Goal: Participate in discussion: Engage in conversation with other users on a specific topic

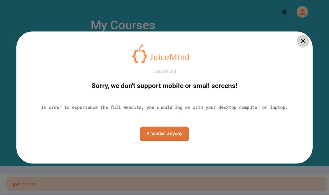
click at [303, 45] on icon at bounding box center [303, 41] width 8 height 8
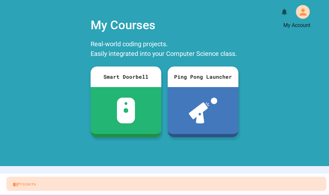
click at [297, 5] on div "My Account" at bounding box center [303, 12] width 14 height 14
click at [268, 195] on div at bounding box center [164, 195] width 329 height 0
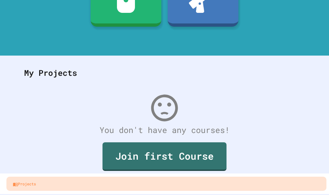
scroll to position [119, 0]
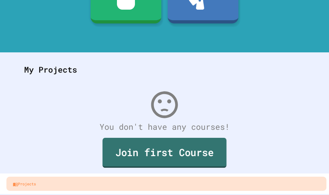
click at [158, 157] on link "Join first Course" at bounding box center [165, 153] width 124 height 30
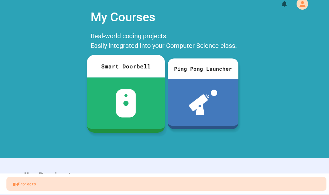
scroll to position [0, 0]
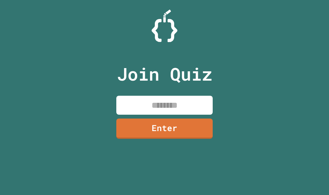
click at [157, 110] on input at bounding box center [164, 105] width 96 height 19
type input "********"
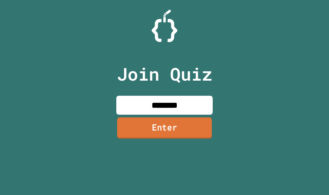
click at [170, 129] on link "Enter" at bounding box center [164, 127] width 95 height 21
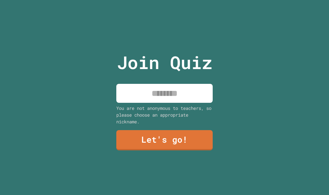
click at [161, 97] on input at bounding box center [164, 93] width 96 height 19
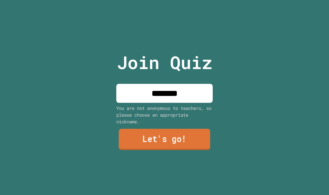
type input "********"
click at [162, 129] on link "Let's go!" at bounding box center [164, 139] width 93 height 21
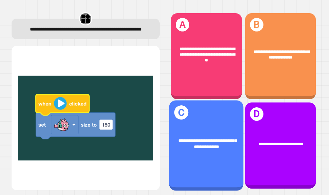
click at [198, 120] on div "**********" at bounding box center [206, 145] width 74 height 90
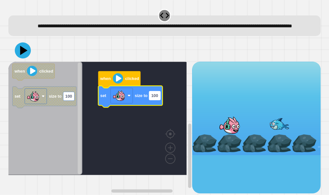
click at [156, 98] on text "100" at bounding box center [154, 95] width 7 height 5
type input "***"
click at [18, 58] on icon at bounding box center [22, 50] width 19 height 19
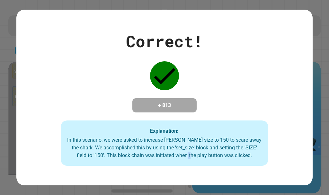
drag, startPoint x: 189, startPoint y: 188, endPoint x: 195, endPoint y: 187, distance: 5.7
click at [194, 187] on div "Correct! + 813 Explanation: In this scenario, we were asked to increase Finley'…" at bounding box center [164, 97] width 329 height 195
click at [202, 186] on div "Correct! + 813 Explanation: In this scenario, we were asked to increase Finley'…" at bounding box center [164, 97] width 329 height 195
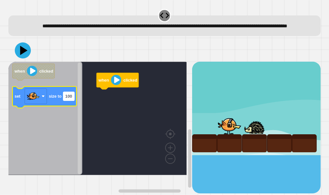
click at [71, 99] on text "100" at bounding box center [68, 96] width 7 height 5
drag, startPoint x: 71, startPoint y: 107, endPoint x: 76, endPoint y: 108, distance: 4.2
click at [76, 108] on body "**********" at bounding box center [164, 97] width 329 height 195
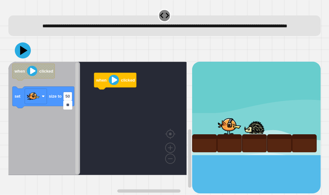
type input "***"
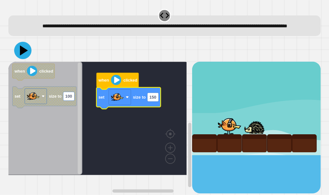
click at [28, 59] on icon at bounding box center [22, 50] width 17 height 17
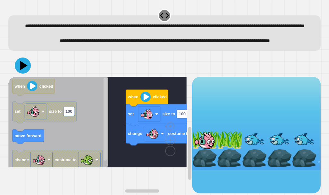
click at [175, 109] on rect "Blockly Workspace" at bounding box center [97, 122] width 178 height 91
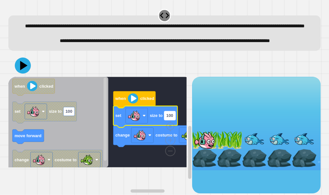
click at [168, 120] on rect "Blockly Workspace" at bounding box center [169, 115] width 11 height 9
type input "***"
click at [212, 77] on div at bounding box center [164, 65] width 313 height 22
click at [28, 75] on icon at bounding box center [22, 65] width 19 height 19
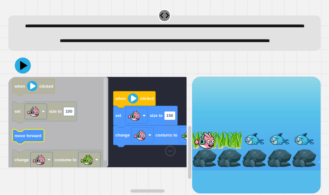
click at [89, 161] on icon "Blockly Workspace" at bounding box center [58, 122] width 100 height 91
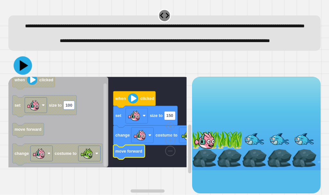
click at [20, 71] on icon at bounding box center [24, 65] width 8 height 11
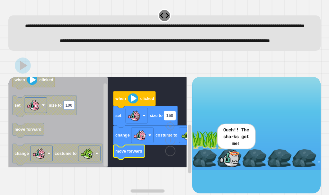
click at [172, 118] on text "150" at bounding box center [169, 115] width 7 height 5
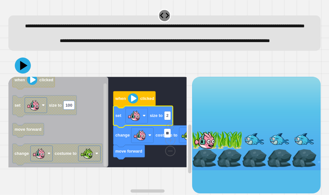
type input "***"
click at [42, 88] on div "when clicked set size to 200 change costume to move forward when clicked set si…" at bounding box center [164, 123] width 313 height 139
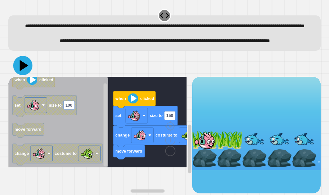
click at [30, 75] on icon at bounding box center [22, 65] width 19 height 19
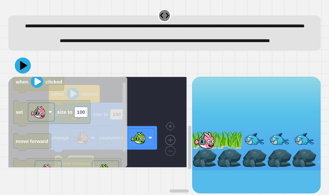
click at [133, 146] on g "when clicked set size to 150 change costume to move forward" at bounding box center [102, 125] width 188 height 97
click at [139, 136] on rect "Blockly Workspace" at bounding box center [97, 122] width 178 height 91
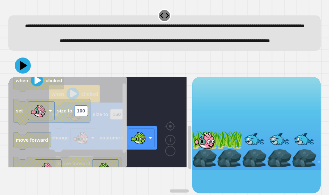
click at [76, 125] on g "set size to 100" at bounding box center [51, 112] width 77 height 26
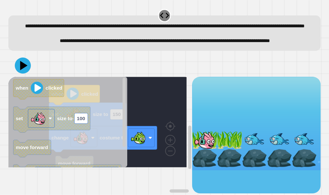
click at [146, 114] on div "when clicked set size to 150 change costume to move forward when clicked set si…" at bounding box center [100, 135] width 184 height 117
click at [160, 132] on rect "Blockly Workspace" at bounding box center [97, 122] width 178 height 91
click at [162, 124] on rect "Blockly Workspace" at bounding box center [97, 122] width 178 height 91
click at [57, 109] on icon "when clicked set size to 100 move forward change costume to" at bounding box center [67, 122] width 119 height 91
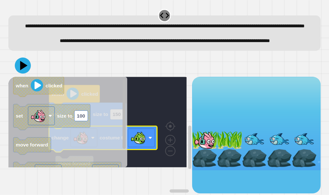
click at [123, 143] on rect "Blockly Workspace" at bounding box center [123, 113] width 3 height 69
click at [120, 140] on icon "Blockly Workspace" at bounding box center [67, 122] width 119 height 91
click at [125, 127] on g "Blockly Workspace" at bounding box center [124, 121] width 5 height 89
click at [126, 124] on div "move forward when clicked set size to 150 change costume to when clicked set si…" at bounding box center [100, 135] width 184 height 117
click at [131, 141] on div "move forward when clicked set size to 150 change costume to when clicked set si…" at bounding box center [100, 135] width 184 height 117
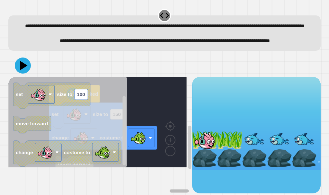
click at [174, 189] on rect "Blockly Workspace" at bounding box center [179, 190] width 19 height 3
click at [139, 108] on rect "Blockly Workspace" at bounding box center [97, 122] width 178 height 91
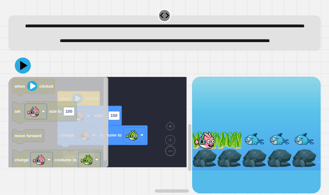
click at [169, 156] on image "Blockly Workspace" at bounding box center [160, 136] width 31 height 40
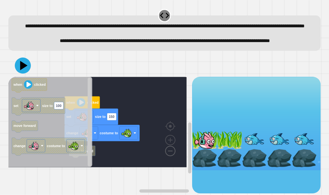
click at [169, 156] on image "Blockly Workspace" at bounding box center [160, 136] width 31 height 40
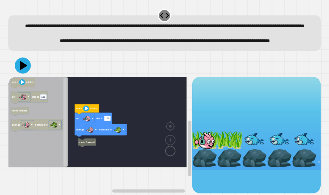
click at [169, 156] on image "Blockly Workspace" at bounding box center [160, 136] width 31 height 40
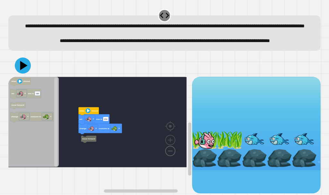
click at [169, 156] on image "Blockly Workspace" at bounding box center [160, 136] width 31 height 40
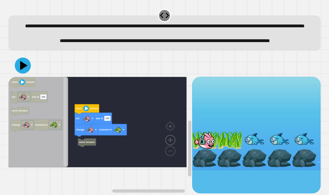
click at [169, 145] on image "Blockly Workspace" at bounding box center [170, 125] width 31 height 40
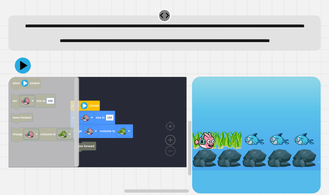
click at [169, 145] on image "Blockly Workspace" at bounding box center [170, 125] width 31 height 40
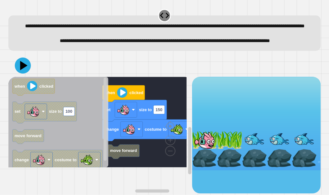
click at [158, 145] on g "move forward when clicked set size to 150 change costume to" at bounding box center [102, 122] width 188 height 91
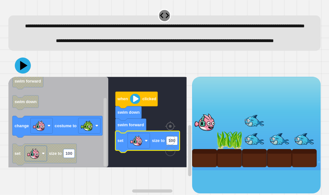
click at [162, 147] on g "when clicked swim down swim forward set size to 100" at bounding box center [102, 122] width 188 height 91
click at [169, 145] on image "Blockly Workspace" at bounding box center [170, 125] width 31 height 40
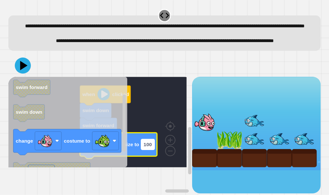
click at [144, 147] on text "100" at bounding box center [147, 144] width 8 height 5
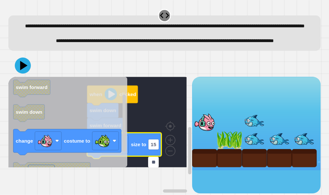
type input "***"
click at [144, 127] on rect "Blockly Workspace" at bounding box center [97, 122] width 178 height 91
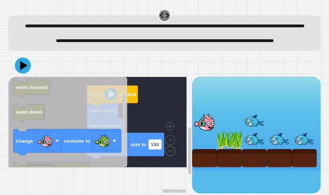
click at [172, 156] on image "Blockly Workspace" at bounding box center [160, 136] width 31 height 40
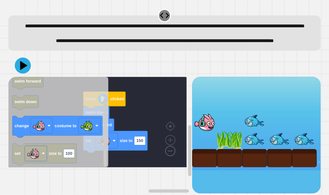
click at [172, 156] on image "Blockly Workspace" at bounding box center [160, 136] width 31 height 40
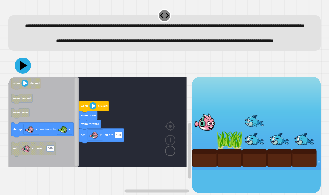
click at [172, 156] on image "Blockly Workspace" at bounding box center [160, 136] width 31 height 40
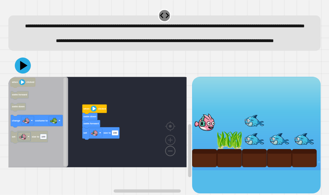
click at [172, 156] on image "Blockly Workspace" at bounding box center [160, 136] width 31 height 40
click at [24, 75] on button at bounding box center [22, 65] width 19 height 19
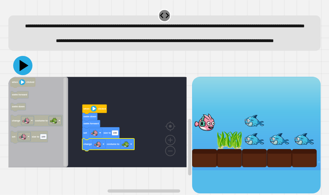
click at [23, 75] on icon at bounding box center [22, 65] width 19 height 19
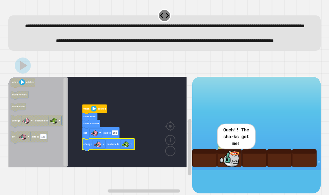
click at [149, 120] on rect "Blockly Workspace" at bounding box center [97, 122] width 178 height 91
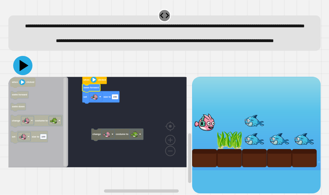
click at [22, 71] on icon at bounding box center [24, 65] width 9 height 11
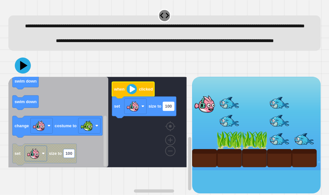
click at [168, 109] on text "100" at bounding box center [168, 106] width 7 height 5
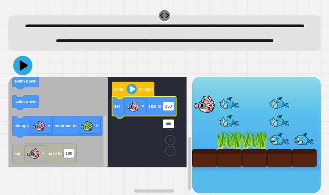
type input "***"
click at [17, 75] on icon at bounding box center [22, 65] width 19 height 19
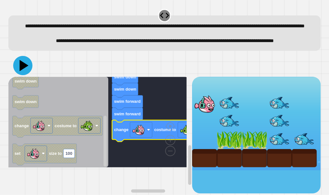
click at [26, 75] on icon at bounding box center [22, 65] width 19 height 19
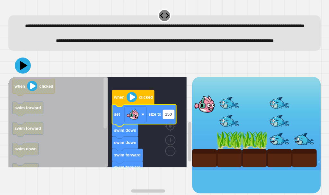
click at [171, 117] on text "150" at bounding box center [168, 114] width 7 height 5
type input "*"
click at [19, 74] on icon at bounding box center [22, 65] width 17 height 17
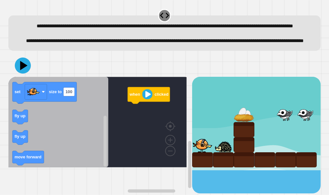
click at [68, 133] on icon "Blockly Workspace" at bounding box center [58, 122] width 100 height 91
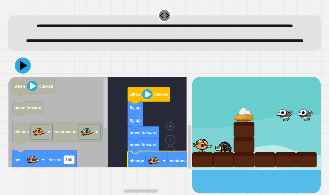
click at [25, 74] on icon at bounding box center [23, 66] width 16 height 16
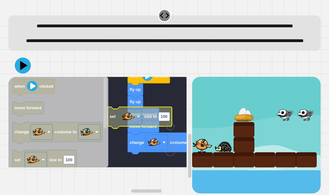
click at [165, 119] on text "100" at bounding box center [163, 116] width 7 height 5
type input "*"
click at [169, 129] on rect "Blockly Workspace" at bounding box center [97, 122] width 178 height 91
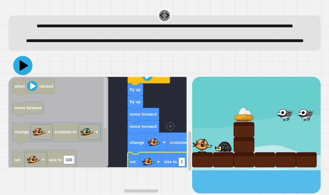
click at [22, 75] on icon at bounding box center [22, 65] width 19 height 19
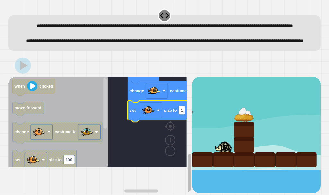
click at [200, 158] on div "when clicked fly up fly up move forward move forward change costume to set size…" at bounding box center [164, 135] width 313 height 117
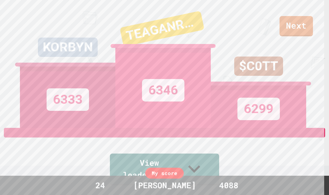
click at [285, 21] on div "$C0TT 6299" at bounding box center [258, 64] width 95 height 128
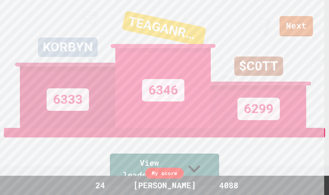
drag, startPoint x: 285, startPoint y: 25, endPoint x: 280, endPoint y: 37, distance: 12.9
click at [285, 26] on div "$C0TT 6299" at bounding box center [258, 64] width 95 height 128
click at [305, 25] on div "KORBYN 6333 TEAGANROBERTSON 6346 $C0TT 6299" at bounding box center [164, 64] width 289 height 128
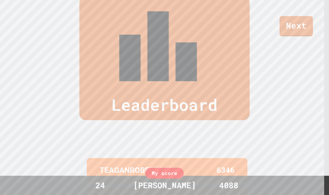
scroll to position [225, 0]
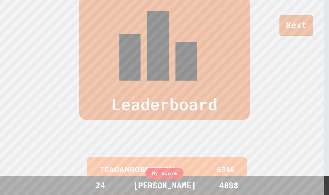
click at [290, 30] on link "Next" at bounding box center [296, 25] width 34 height 21
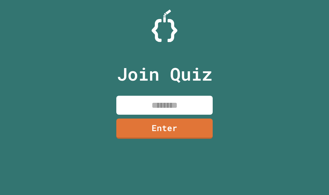
click at [163, 110] on input at bounding box center [164, 105] width 96 height 19
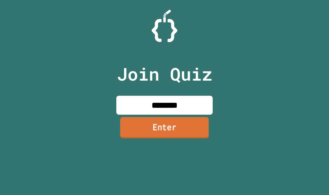
type input "********"
click at [163, 124] on link "Enter" at bounding box center [164, 127] width 89 height 21
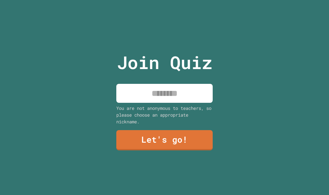
click at [135, 80] on div "Join Quiz You are not anonymous to teachers, so please choose an appropriate ni…" at bounding box center [165, 97] width 108 height 195
click at [142, 87] on input at bounding box center [164, 93] width 96 height 19
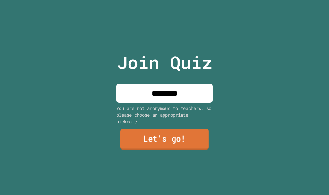
type input "********"
click at [183, 147] on link "Let's go!" at bounding box center [165, 139] width 88 height 21
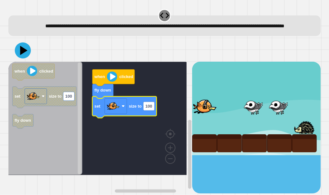
click at [155, 117] on icon "Blockly Workspace" at bounding box center [124, 107] width 64 height 22
click at [153, 111] on rect "Blockly Workspace" at bounding box center [148, 106] width 11 height 9
type input "***"
click at [19, 60] on icon at bounding box center [22, 50] width 19 height 19
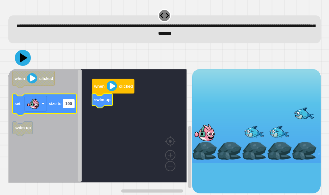
click at [68, 108] on rect "Blockly Workspace" at bounding box center [68, 104] width 11 height 9
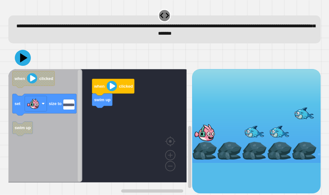
type input "**********"
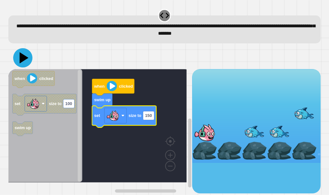
click at [17, 57] on icon at bounding box center [22, 57] width 19 height 19
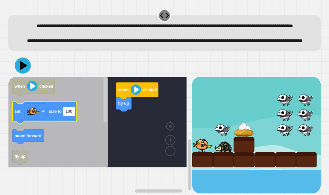
click at [71, 114] on text "100" at bounding box center [68, 111] width 7 height 5
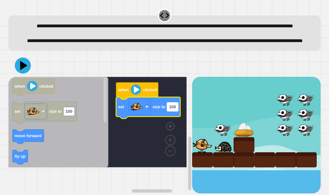
click at [173, 109] on text "100" at bounding box center [172, 106] width 7 height 5
type input "***"
click at [30, 75] on icon at bounding box center [22, 65] width 19 height 19
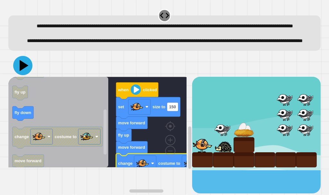
click at [27, 75] on icon at bounding box center [22, 65] width 19 height 19
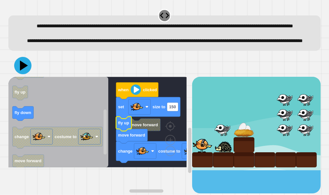
click at [18, 74] on icon at bounding box center [22, 65] width 17 height 17
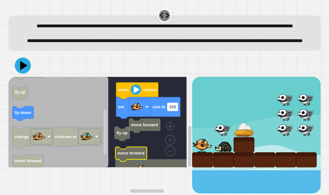
click at [131, 159] on rect "Blockly Workspace" at bounding box center [97, 122] width 178 height 91
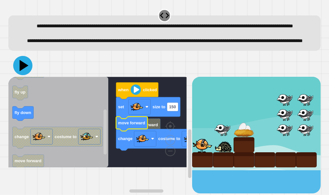
click at [17, 75] on icon at bounding box center [22, 65] width 19 height 19
click at [159, 14] on icon at bounding box center [164, 15] width 11 height 11
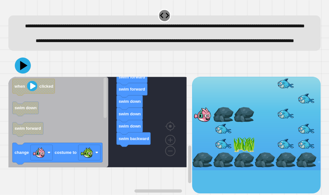
click at [120, 187] on div "**********" at bounding box center [164, 100] width 316 height 189
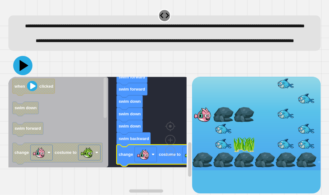
click at [26, 75] on icon at bounding box center [22, 65] width 19 height 19
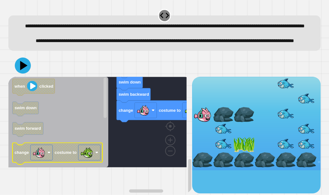
click at [97, 160] on rect "Blockly Workspace" at bounding box center [89, 152] width 22 height 15
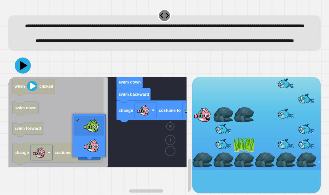
click at [62, 157] on icon "Blockly Workspace" at bounding box center [58, 122] width 100 height 91
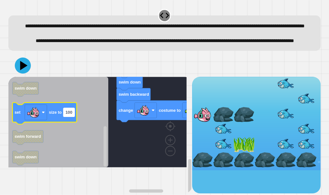
click at [71, 115] on text "100" at bounding box center [68, 112] width 7 height 5
type input "*"
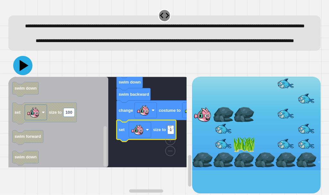
click at [25, 75] on icon at bounding box center [22, 65] width 19 height 19
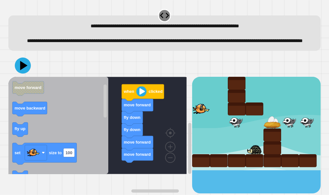
click at [111, 131] on div "when clicked move forward fly down fly down move forward move forward when clic…" at bounding box center [100, 135] width 184 height 117
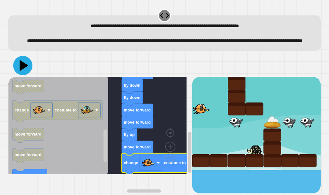
click at [18, 70] on icon at bounding box center [22, 65] width 19 height 19
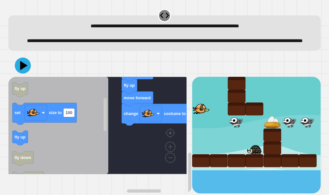
click at [58, 124] on icon "Blockly Workspace" at bounding box center [44, 114] width 64 height 22
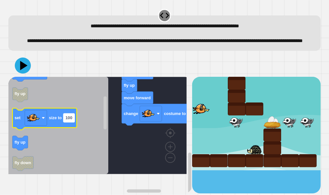
click at [70, 122] on rect "Blockly Workspace" at bounding box center [68, 117] width 11 height 9
type input "*"
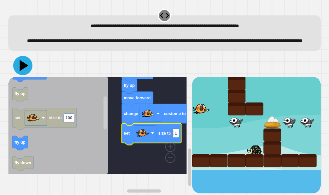
click at [29, 75] on icon at bounding box center [22, 65] width 19 height 19
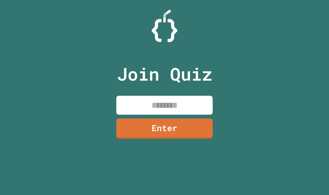
click at [166, 98] on input at bounding box center [164, 105] width 96 height 19
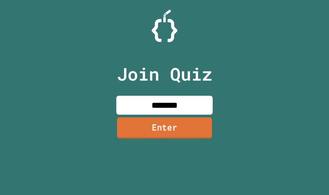
click at [168, 120] on link "Enter" at bounding box center [164, 127] width 95 height 21
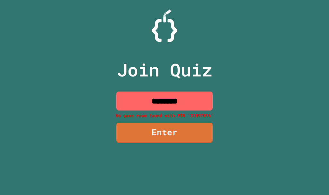
click at [160, 102] on input "********" at bounding box center [164, 101] width 96 height 19
click at [163, 101] on input "********" at bounding box center [164, 101] width 96 height 19
click at [160, 102] on input "********" at bounding box center [164, 101] width 96 height 19
click at [163, 102] on input "********" at bounding box center [164, 101] width 96 height 19
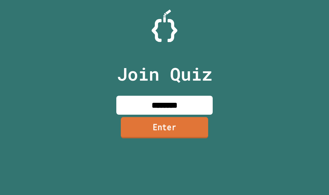
type input "********"
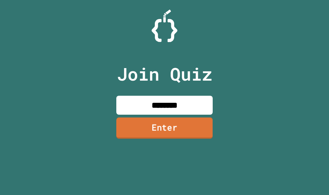
click at [133, 133] on link "Enter" at bounding box center [164, 127] width 96 height 21
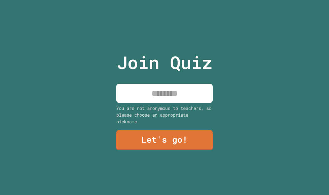
click at [158, 99] on input at bounding box center [164, 93] width 96 height 19
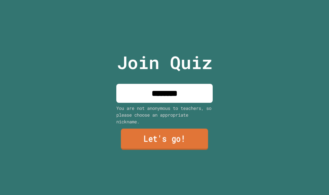
type input "********"
click at [190, 132] on link "Let's go!" at bounding box center [164, 139] width 87 height 21
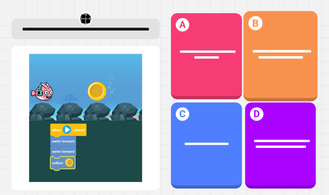
click at [270, 88] on div "**********" at bounding box center [280, 56] width 74 height 90
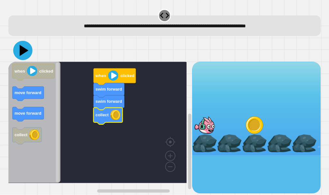
click at [24, 57] on icon at bounding box center [22, 50] width 19 height 19
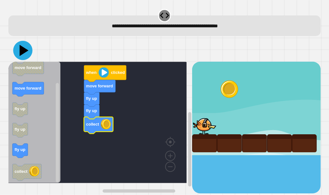
click at [24, 54] on icon at bounding box center [22, 50] width 19 height 19
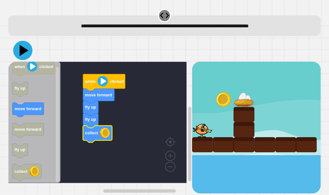
click at [26, 57] on icon at bounding box center [22, 50] width 19 height 19
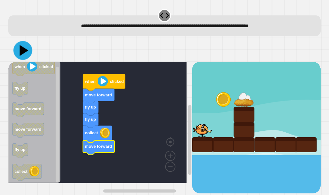
click at [30, 52] on icon at bounding box center [22, 50] width 19 height 19
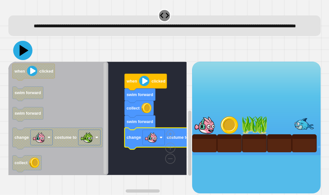
click at [22, 56] on icon at bounding box center [24, 50] width 9 height 11
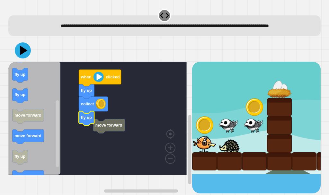
click at [106, 142] on rect "Blockly Workspace" at bounding box center [97, 118] width 178 height 113
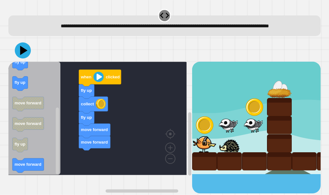
click at [72, 170] on div "when clicked fly up collect fly up move forward move forward when clicked colle…" at bounding box center [100, 128] width 184 height 132
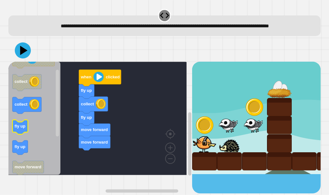
click at [13, 138] on icon "when clicked collect collect fly up fly up move forward move forward fly up mov…" at bounding box center [34, 118] width 52 height 113
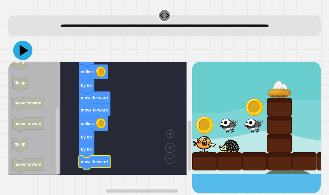
click at [23, 56] on icon at bounding box center [24, 50] width 9 height 11
click at [26, 56] on icon at bounding box center [22, 50] width 19 height 19
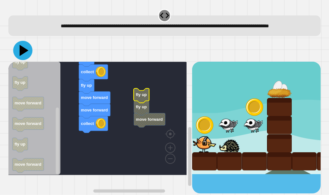
click at [23, 56] on icon at bounding box center [24, 50] width 9 height 11
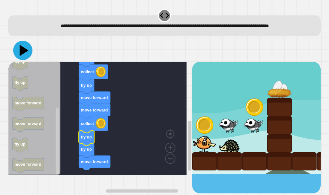
click at [24, 56] on icon at bounding box center [24, 50] width 9 height 11
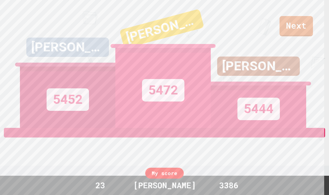
drag, startPoint x: 210, startPoint y: 60, endPoint x: 204, endPoint y: 65, distance: 6.9
click at [207, 64] on div "SILAS SILVA 5452 KEEGAN 5472 AIDEN 5444" at bounding box center [164, 64] width 289 height 128
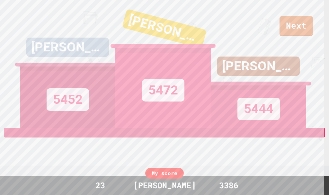
click at [287, 33] on div "AIDEN 5444" at bounding box center [258, 64] width 95 height 128
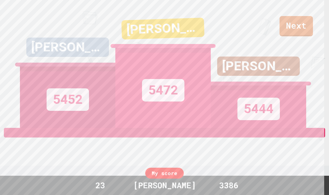
click at [287, 31] on div "AIDEN 5444" at bounding box center [258, 64] width 95 height 128
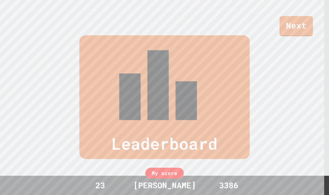
scroll to position [225, 0]
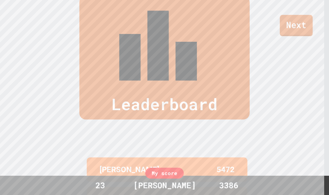
click at [285, 15] on link "Next" at bounding box center [296, 25] width 33 height 21
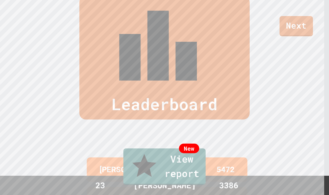
drag, startPoint x: 172, startPoint y: 130, endPoint x: 157, endPoint y: 113, distance: 22.1
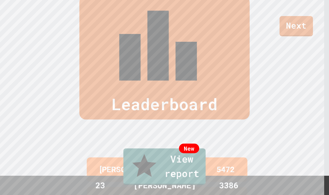
type textarea "**********"
drag, startPoint x: 144, startPoint y: 145, endPoint x: 148, endPoint y: 145, distance: 4.2
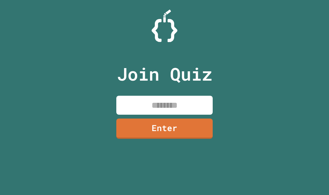
click at [159, 106] on input at bounding box center [164, 105] width 96 height 19
type input "*"
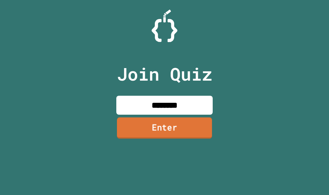
type input "********"
click at [134, 119] on link "Enter" at bounding box center [164, 127] width 95 height 21
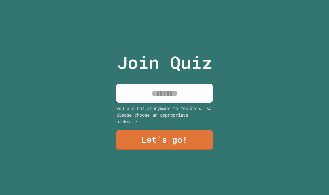
click at [143, 95] on input at bounding box center [164, 93] width 96 height 19
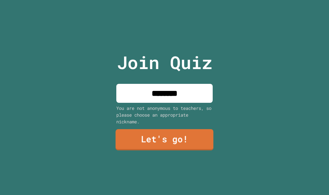
type input "********"
click at [166, 141] on link "Let's go!" at bounding box center [165, 139] width 98 height 21
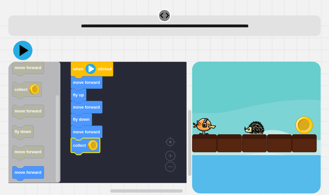
click at [29, 49] on icon at bounding box center [22, 50] width 19 height 19
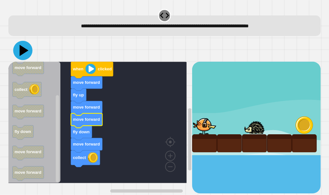
click at [22, 45] on icon at bounding box center [22, 50] width 19 height 19
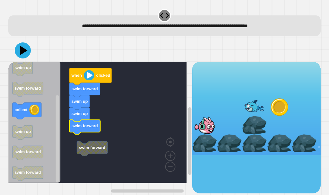
click at [98, 142] on g "swim forward when clicked swim forward swim up swim up swim forward" at bounding box center [102, 122] width 188 height 121
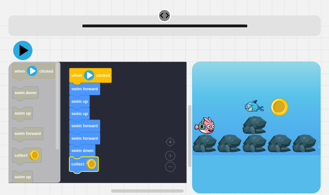
click at [22, 50] on icon at bounding box center [24, 50] width 9 height 11
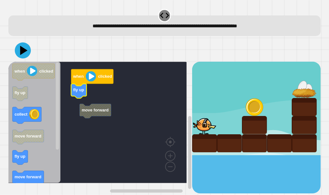
click at [81, 103] on rect "Blockly Workspace" at bounding box center [97, 122] width 178 height 121
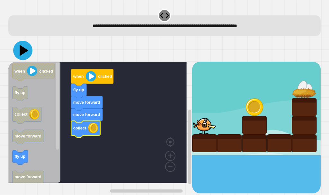
click at [27, 49] on icon at bounding box center [22, 50] width 19 height 19
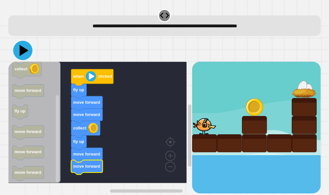
click at [28, 54] on icon at bounding box center [22, 50] width 19 height 19
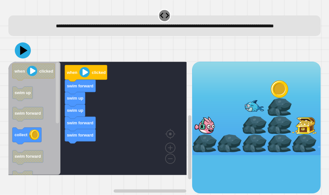
click at [76, 141] on div "when clicked swim forward swim up swim up swim forward swim forward when clicke…" at bounding box center [100, 128] width 184 height 132
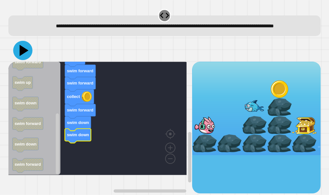
click at [20, 60] on icon at bounding box center [22, 50] width 19 height 19
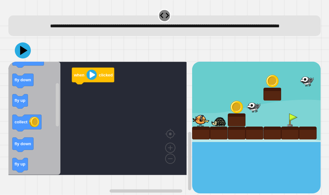
click at [64, 110] on div "when clicked when clicked move forward move forward fly down fly up collect fly…" at bounding box center [100, 128] width 184 height 132
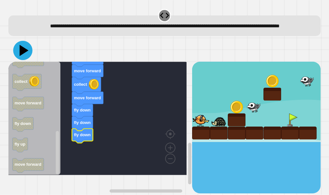
click at [18, 57] on icon at bounding box center [22, 50] width 19 height 19
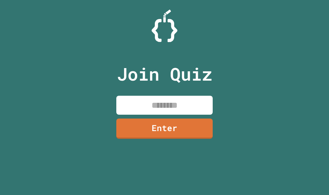
click at [153, 105] on input at bounding box center [164, 105] width 96 height 19
paste input "********"
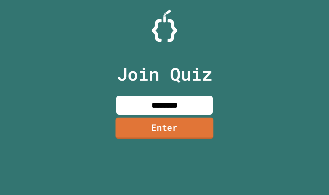
type input "********"
click at [165, 122] on link "Enter" at bounding box center [164, 128] width 98 height 21
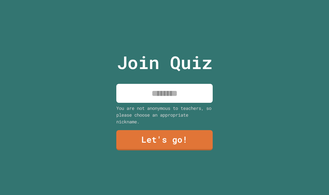
click at [166, 99] on input at bounding box center [164, 93] width 96 height 19
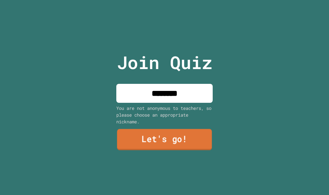
type input "********"
drag, startPoint x: 182, startPoint y: 138, endPoint x: 180, endPoint y: 142, distance: 5.0
click at [180, 142] on link "Let's go!" at bounding box center [164, 139] width 95 height 21
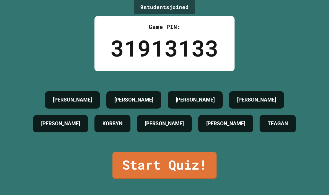
drag, startPoint x: 180, startPoint y: 142, endPoint x: 57, endPoint y: 172, distance: 126.6
click at [57, 172] on div "9 student s joined Game PIN: 31913133 [PERSON_NAME] [PERSON_NAME] [PERSON_NAME]…" at bounding box center [164, 97] width 329 height 195
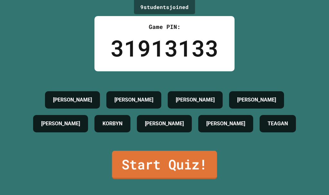
click at [147, 179] on link "Start Quiz!" at bounding box center [164, 165] width 105 height 28
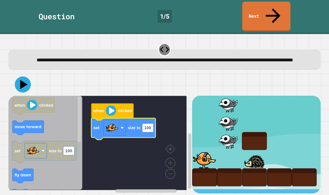
click at [150, 127] on icon "Blockly Workspace" at bounding box center [123, 129] width 64 height 22
click at [151, 124] on rect "Blockly Workspace" at bounding box center [147, 127] width 11 height 9
type input "**********"
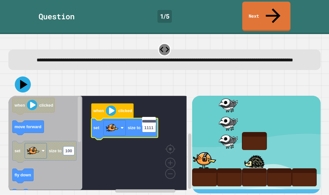
click at [28, 86] on div at bounding box center [164, 84] width 313 height 22
click at [26, 80] on icon at bounding box center [22, 84] width 19 height 19
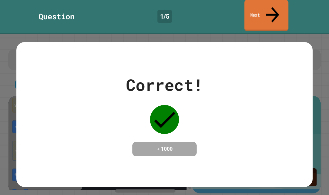
click at [247, 6] on link "Next" at bounding box center [267, 15] width 44 height 31
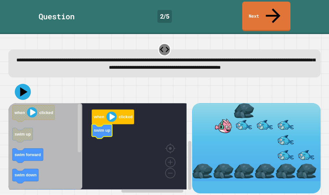
click at [31, 90] on div at bounding box center [164, 92] width 313 height 22
click at [27, 88] on icon at bounding box center [22, 91] width 19 height 19
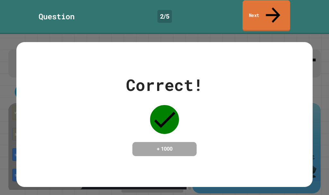
click at [276, 6] on icon at bounding box center [273, 15] width 22 height 23
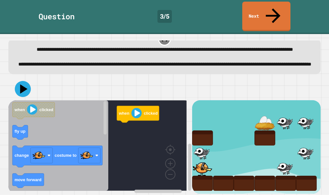
scroll to position [20, 0]
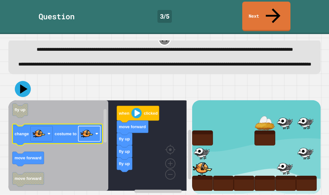
click at [84, 128] on image "Blockly Workspace" at bounding box center [86, 133] width 13 height 13
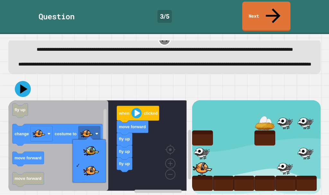
click at [78, 105] on icon "Blockly Workspace" at bounding box center [58, 145] width 100 height 91
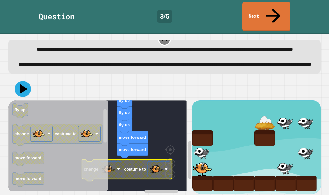
click at [158, 163] on image "Blockly Workspace" at bounding box center [156, 169] width 13 height 13
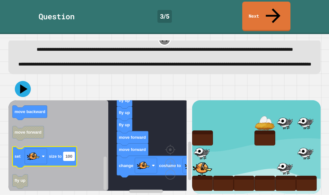
click at [72, 154] on text "100" at bounding box center [68, 156] width 7 height 5
type input "*"
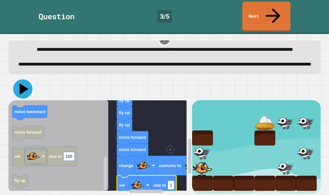
click at [26, 83] on icon at bounding box center [24, 88] width 9 height 11
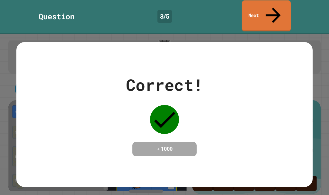
click at [275, 8] on icon at bounding box center [273, 15] width 22 height 23
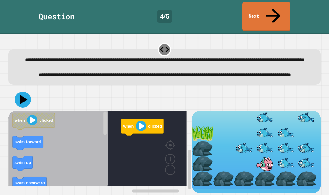
scroll to position [5, 0]
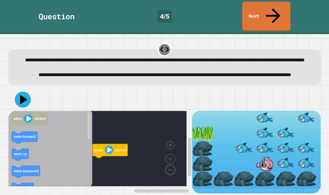
click at [168, 165] on image "Blockly Workspace" at bounding box center [160, 155] width 31 height 40
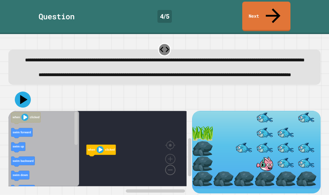
click at [168, 165] on image "Blockly Workspace" at bounding box center [160, 155] width 31 height 40
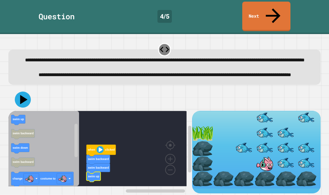
click at [18, 121] on icon "when clicked swim forward swim up swim backward swim down swim backward change …" at bounding box center [43, 149] width 71 height 76
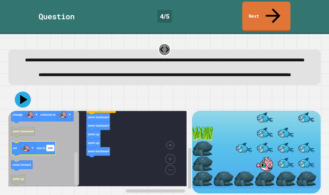
click at [53, 148] on rect "Blockly Workspace" at bounding box center [51, 148] width 8 height 6
type input "*"
click at [64, 113] on image "Blockly Workspace" at bounding box center [62, 114] width 9 height 9
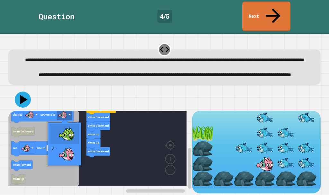
click at [77, 131] on div at bounding box center [64, 134] width 30 height 20
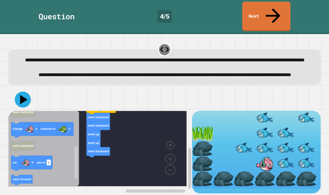
click at [105, 130] on div "when clicked swim backward swim backward swim up swim up swim backward when cli…" at bounding box center [100, 152] width 184 height 83
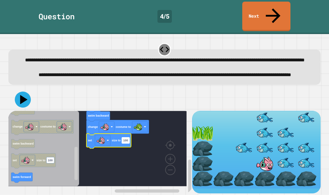
click at [129, 140] on rect "Blockly Workspace" at bounding box center [126, 140] width 8 height 6
type input "*"
click at [16, 94] on icon at bounding box center [22, 99] width 19 height 19
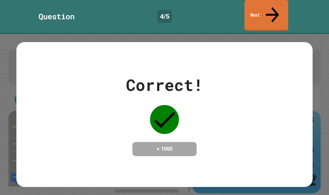
click at [287, 4] on link "Next" at bounding box center [267, 15] width 44 height 31
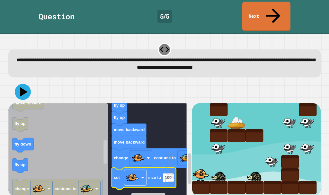
click at [143, 176] on image "Blockly Workspace" at bounding box center [142, 177] width 3 height 3
click at [148, 168] on icon "Blockly Workspace" at bounding box center [144, 179] width 64 height 22
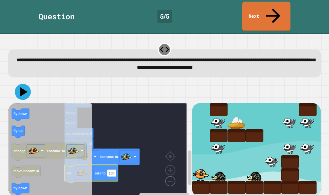
click at [166, 166] on image "Blockly Workspace" at bounding box center [160, 167] width 31 height 40
click at [114, 171] on text "100" at bounding box center [112, 173] width 6 height 4
type input "*"
click at [24, 82] on icon at bounding box center [22, 91] width 19 height 19
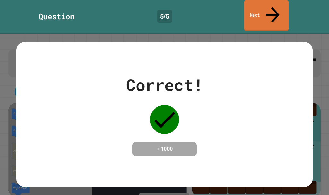
click at [271, 12] on link "Next" at bounding box center [266, 15] width 45 height 31
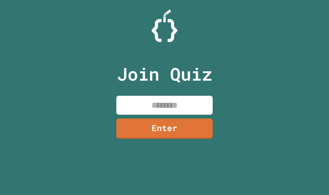
click at [159, 108] on input at bounding box center [164, 105] width 96 height 19
paste input "********"
type input "********"
click at [172, 125] on link "Enter" at bounding box center [165, 127] width 96 height 21
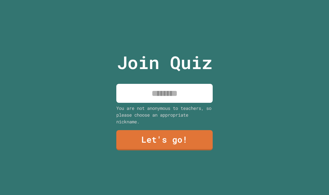
click at [162, 102] on div "Join Quiz You are not anonymous to teachers, so please choose an appropriate ni…" at bounding box center [165, 97] width 108 height 195
click at [162, 97] on input at bounding box center [164, 93] width 96 height 19
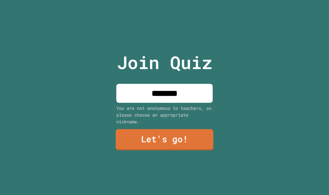
type input "********"
drag, startPoint x: 162, startPoint y: 138, endPoint x: 165, endPoint y: 138, distance: 3.5
click at [165, 138] on link "Let's go!" at bounding box center [165, 139] width 96 height 21
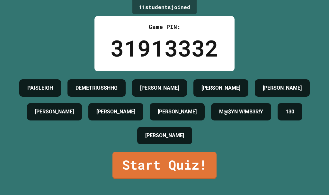
scroll to position [26, 0]
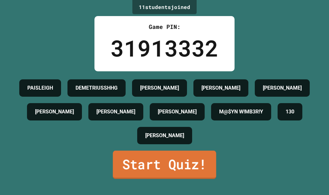
click at [166, 169] on link "Start Quiz!" at bounding box center [164, 165] width 103 height 28
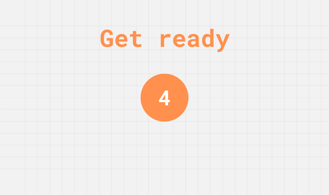
scroll to position [0, 0]
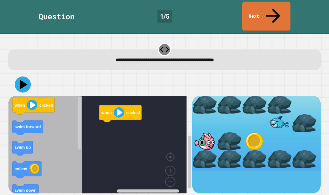
click at [33, 130] on icon "Blockly Workspace" at bounding box center [45, 147] width 74 height 103
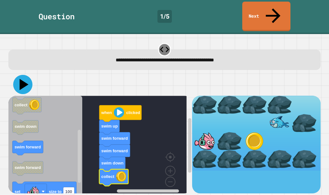
click at [15, 75] on button at bounding box center [22, 84] width 19 height 19
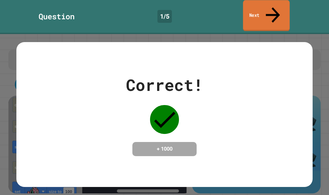
click at [282, 12] on link "Next" at bounding box center [266, 15] width 47 height 31
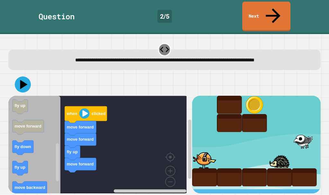
click at [58, 147] on div "when clicked move forward move forward fly up move forward when clicked fly up …" at bounding box center [100, 145] width 184 height 98
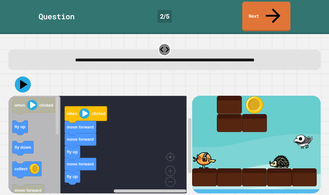
click at [61, 170] on div "when clicked move forward move forward fly up move forward fly up when clicked …" at bounding box center [100, 145] width 184 height 98
click at [79, 187] on div "**********" at bounding box center [164, 117] width 316 height 155
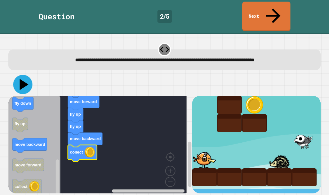
click at [24, 75] on icon at bounding box center [22, 84] width 19 height 19
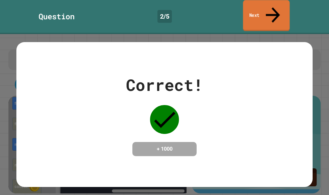
click at [246, 10] on link "Next" at bounding box center [266, 15] width 47 height 31
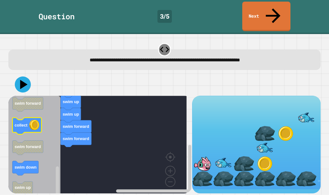
click at [29, 118] on g "collect" at bounding box center [26, 126] width 29 height 17
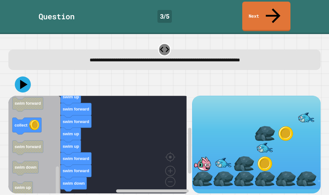
click at [52, 80] on div "when clicked swim up swim forward swim forward swim up swim up swim forward swi…" at bounding box center [164, 133] width 313 height 120
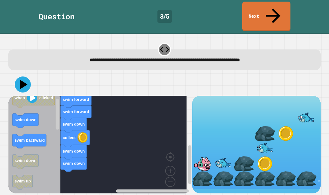
click at [77, 96] on div "when clicked swim up swim forward swim forward swim up swim up swim forward swi…" at bounding box center [100, 145] width 184 height 98
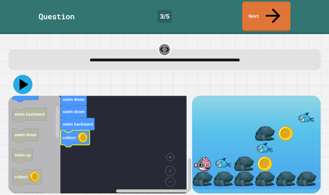
click at [26, 75] on icon at bounding box center [22, 84] width 19 height 19
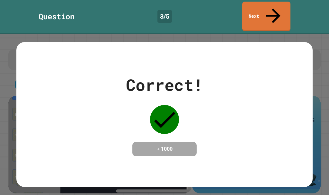
drag, startPoint x: 272, startPoint y: 9, endPoint x: 254, endPoint y: 12, distance: 17.5
click at [240, 13] on div "Question 3 / 5 Next" at bounding box center [164, 17] width 329 height 30
click at [254, 12] on link "Next" at bounding box center [266, 15] width 49 height 31
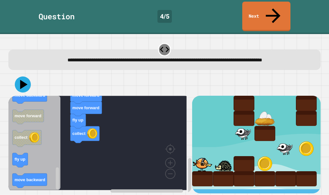
click at [77, 157] on div "when clicked fly up move forward move forward move forward fly down collect mov…" at bounding box center [100, 145] width 184 height 98
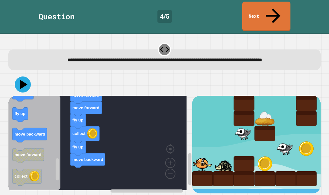
click at [27, 108] on g "fly up" at bounding box center [19, 115] width 15 height 14
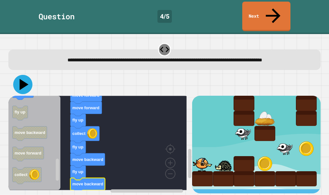
click at [26, 77] on icon at bounding box center [22, 84] width 19 height 19
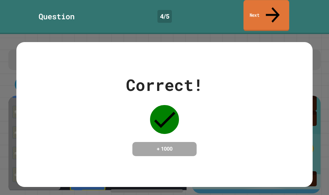
click at [275, 14] on link "Next" at bounding box center [267, 15] width 46 height 31
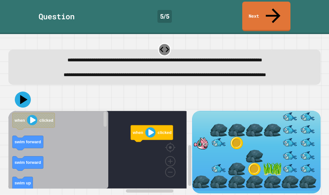
scroll to position [7, 0]
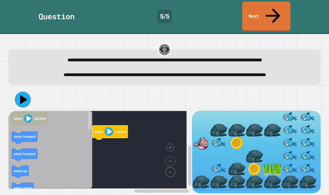
click at [168, 164] on image "Blockly Workspace" at bounding box center [160, 158] width 31 height 40
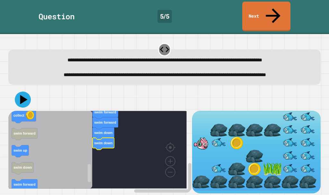
click at [120, 164] on rect "Blockly Workspace" at bounding box center [97, 150] width 178 height 78
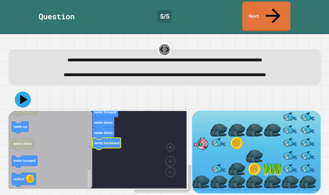
click at [81, 157] on icon "Blockly Workspace" at bounding box center [50, 150] width 84 height 78
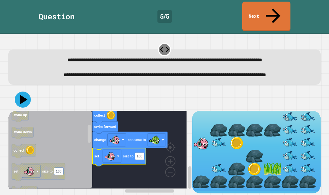
click at [145, 152] on icon "Blockly Workspace" at bounding box center [119, 157] width 54 height 18
click at [143, 152] on rect "Blockly Workspace" at bounding box center [139, 155] width 9 height 7
click at [143, 152] on input "***" at bounding box center [139, 151] width 9 height 7
type input "*"
drag, startPoint x: 12, startPoint y: 95, endPoint x: 18, endPoint y: 92, distance: 6.8
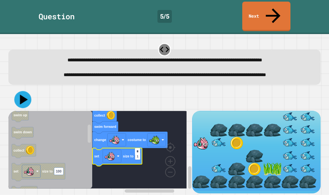
click at [14, 93] on div at bounding box center [164, 99] width 313 height 22
click at [21, 94] on icon at bounding box center [24, 99] width 9 height 11
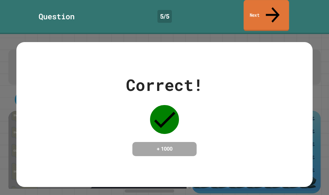
click at [251, 7] on link "Next" at bounding box center [266, 15] width 45 height 31
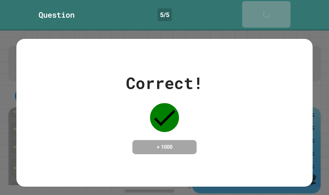
scroll to position [6, 0]
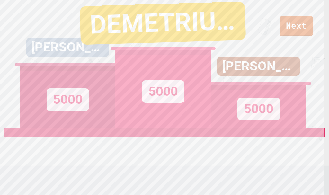
click at [97, 39] on div "DEMETRIUSSHHG" at bounding box center [163, 22] width 166 height 43
